Goal: Check status: Check status

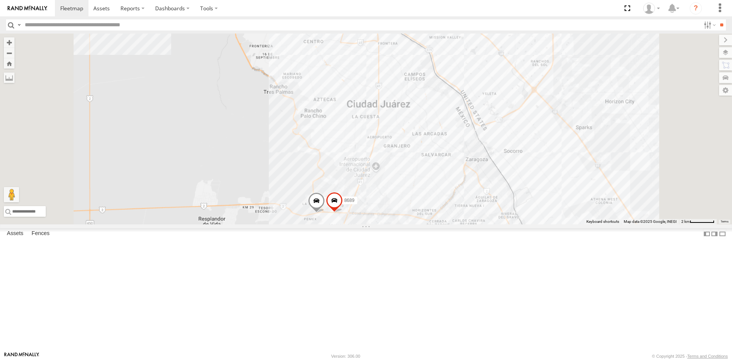
drag, startPoint x: 521, startPoint y: 227, endPoint x: 531, endPoint y: 344, distance: 117.5
click at [521, 224] on div "4093 9254 8689" at bounding box center [366, 129] width 732 height 191
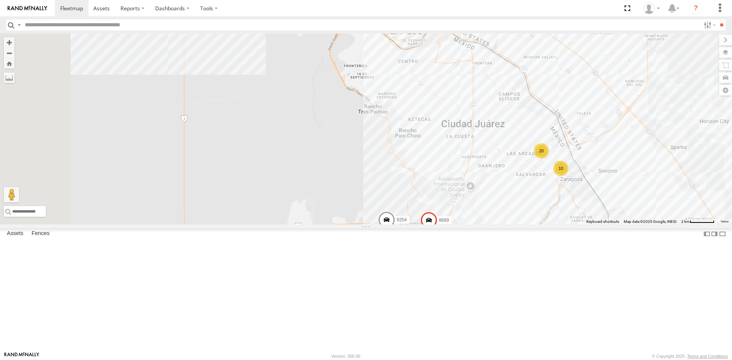
drag, startPoint x: 438, startPoint y: 198, endPoint x: 485, endPoint y: 203, distance: 47.2
click at [488, 205] on div "4093 9254 8689 13 10 20 0054" at bounding box center [366, 129] width 732 height 191
drag, startPoint x: 503, startPoint y: 211, endPoint x: 505, endPoint y: 264, distance: 53.0
click at [504, 211] on div "4093 9254 8689 13 10 20 0054" at bounding box center [366, 129] width 732 height 191
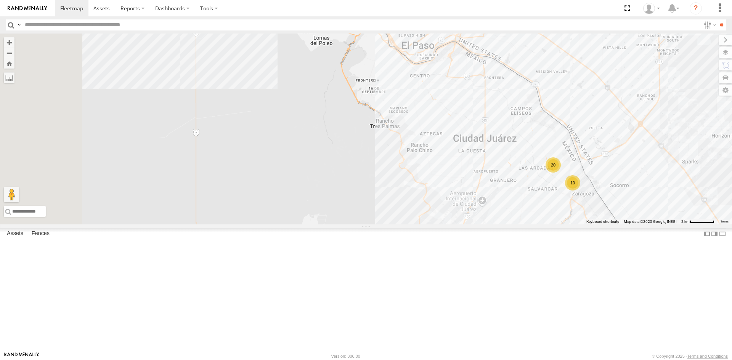
drag, startPoint x: 422, startPoint y: 170, endPoint x: 427, endPoint y: 178, distance: 10.1
click at [427, 178] on div "4093 9254 8689 13 10 20 0054" at bounding box center [366, 129] width 732 height 191
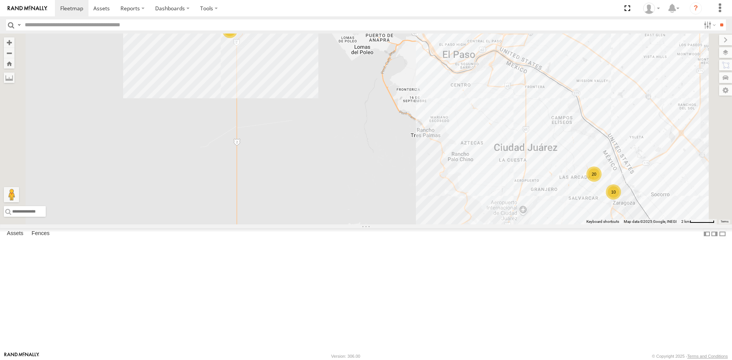
drag, startPoint x: 434, startPoint y: 240, endPoint x: 457, endPoint y: 247, distance: 23.3
click at [457, 224] on div "4093 9254 8689 13 10 20 0054" at bounding box center [366, 129] width 732 height 191
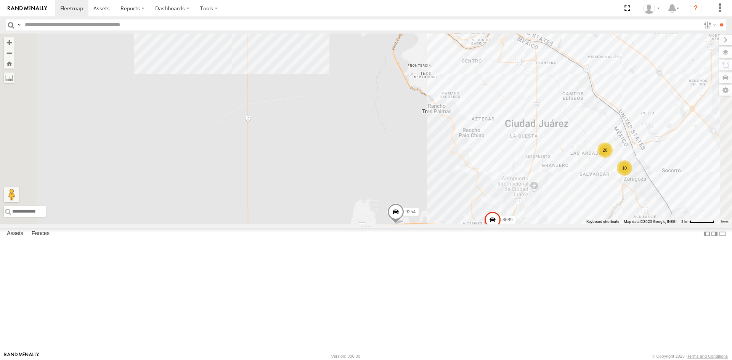
drag, startPoint x: 405, startPoint y: 251, endPoint x: 417, endPoint y: 268, distance: 20.7
click at [417, 224] on div "4093 9254 8689 13 10 20 0054" at bounding box center [366, 129] width 732 height 191
drag, startPoint x: 452, startPoint y: 259, endPoint x: 472, endPoint y: 281, distance: 29.9
click at [472, 224] on div "4093 9254 8689 13 10 20 0054" at bounding box center [366, 129] width 732 height 191
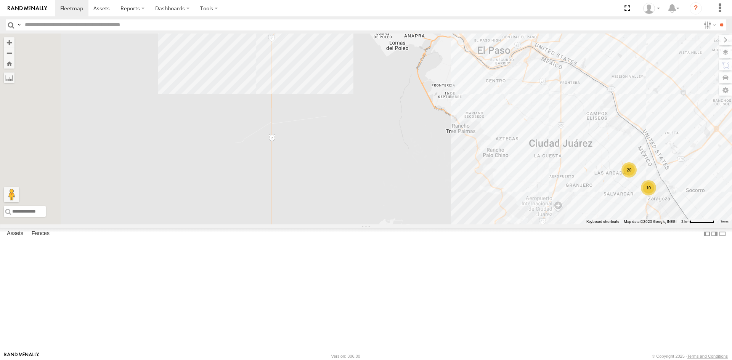
drag, startPoint x: 454, startPoint y: 290, endPoint x: 457, endPoint y: 275, distance: 15.0
click at [457, 224] on div "4093 9254 8689 13 10 20 0054" at bounding box center [366, 129] width 732 height 191
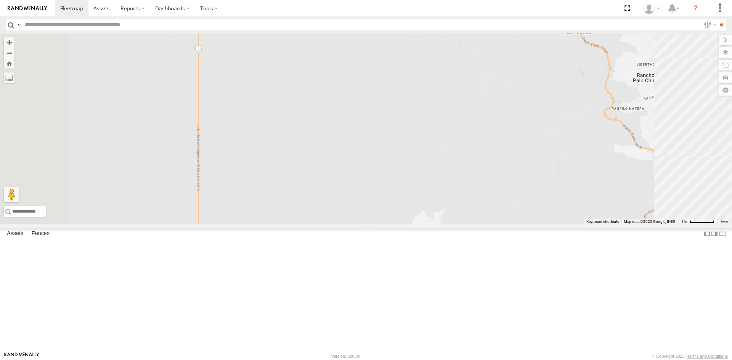
drag, startPoint x: 444, startPoint y: 287, endPoint x: 447, endPoint y: 292, distance: 5.5
click at [447, 224] on div "[CREDIT_CARD_NUMBER]" at bounding box center [366, 129] width 732 height 191
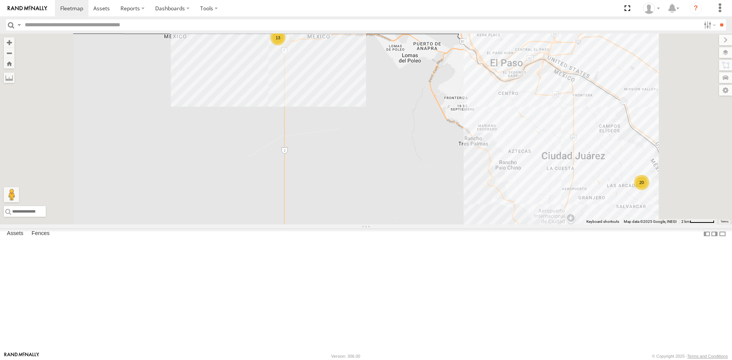
drag, startPoint x: 447, startPoint y: 292, endPoint x: 456, endPoint y: 302, distance: 13.8
click at [456, 224] on div "[CREDIT_CARD_NUMBER] 13 20" at bounding box center [366, 129] width 732 height 191
click at [416, 224] on div "9254 8689 0054 13 20" at bounding box center [366, 129] width 732 height 191
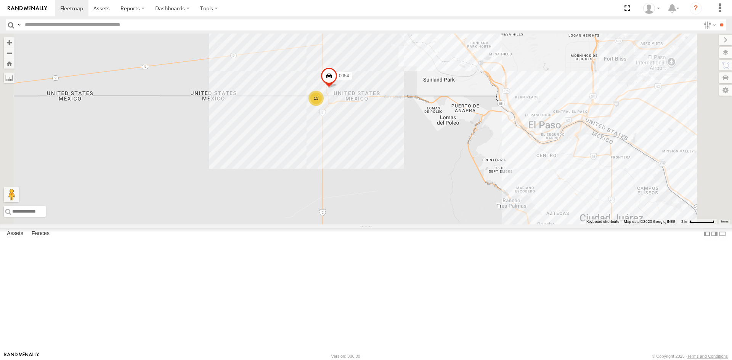
drag, startPoint x: 418, startPoint y: 192, endPoint x: 457, endPoint y: 255, distance: 73.7
click at [457, 224] on div "9254 8689 0054 13 20" at bounding box center [366, 129] width 732 height 191
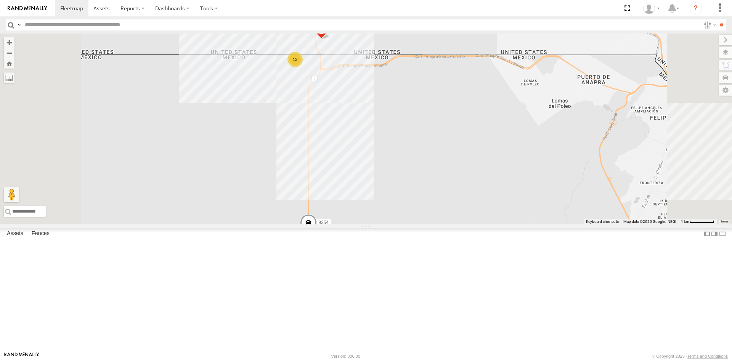
drag, startPoint x: 441, startPoint y: 192, endPoint x: 449, endPoint y: 176, distance: 16.9
click at [449, 176] on div "9254 0054 13" at bounding box center [366, 129] width 732 height 191
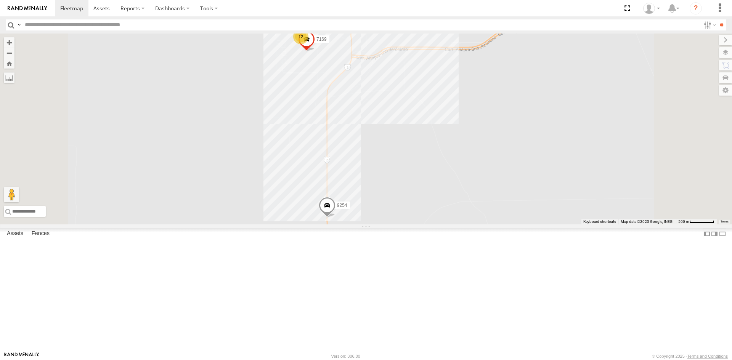
drag, startPoint x: 395, startPoint y: 152, endPoint x: 395, endPoint y: 156, distance: 4.6
click at [395, 156] on div "9254 0054 12 7169" at bounding box center [366, 129] width 732 height 191
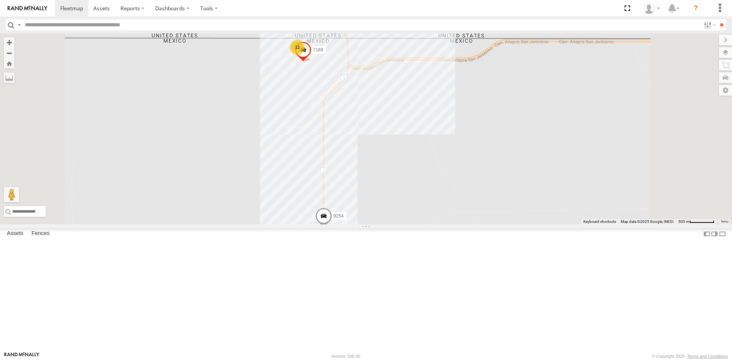
drag, startPoint x: 395, startPoint y: 164, endPoint x: 391, endPoint y: 176, distance: 12.7
click at [391, 176] on div "9254 0054 12 7169" at bounding box center [366, 129] width 732 height 191
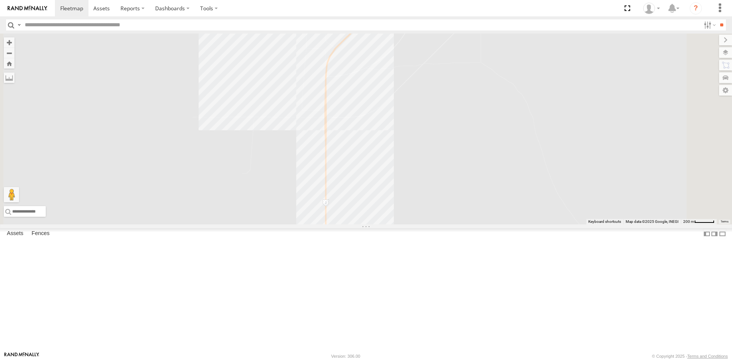
drag, startPoint x: 447, startPoint y: 205, endPoint x: 465, endPoint y: 206, distance: 17.6
click at [463, 206] on div "9254 0054 7169 3" at bounding box center [366, 129] width 732 height 191
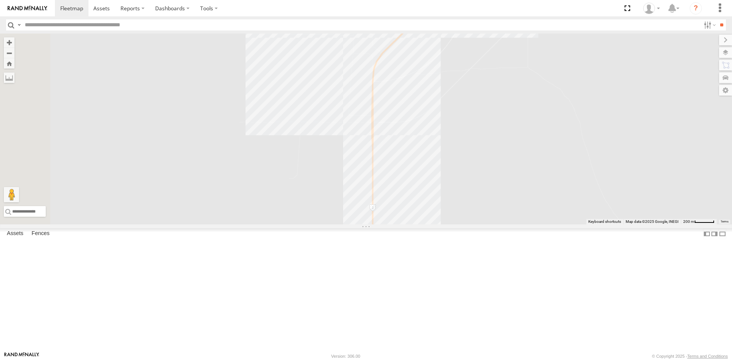
drag, startPoint x: 437, startPoint y: 225, endPoint x: 458, endPoint y: 258, distance: 39.1
click at [458, 224] on div "9254 0054 7169" at bounding box center [366, 129] width 732 height 191
